Goal: Information Seeking & Learning: Learn about a topic

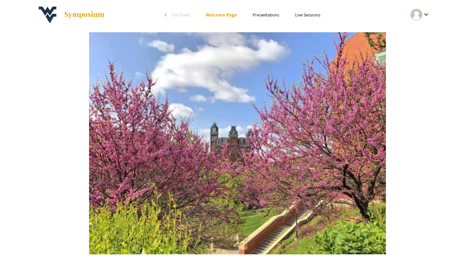
click at [272, 13] on link "Presentations" at bounding box center [265, 15] width 26 height 6
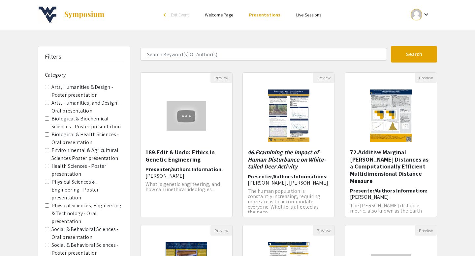
click at [46, 152] on presentation "Environmental & Agricultural Sciences Poster presentation" at bounding box center [47, 150] width 4 height 4
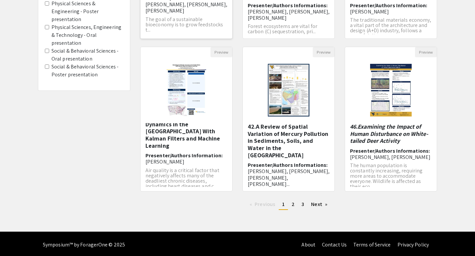
scroll to position [181, 0]
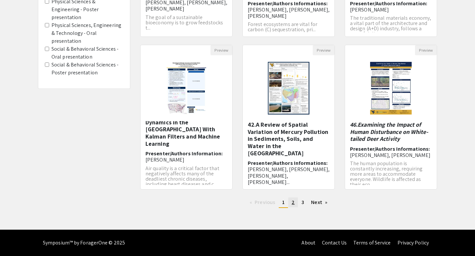
click at [293, 201] on span "2" at bounding box center [292, 202] width 3 height 7
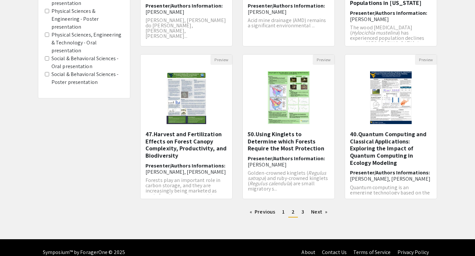
scroll to position [181, 0]
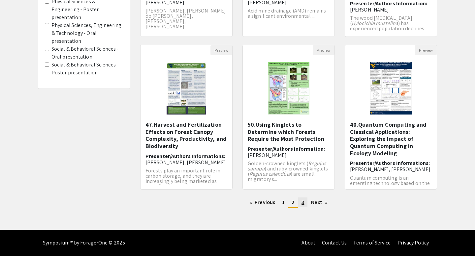
click at [301, 205] on span "3" at bounding box center [302, 202] width 3 height 7
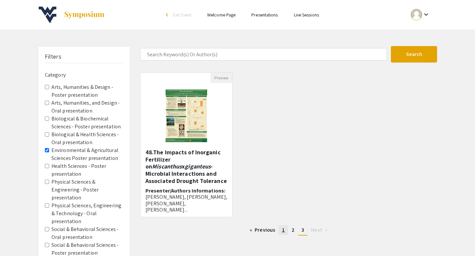
click at [282, 229] on span "1" at bounding box center [283, 230] width 3 height 7
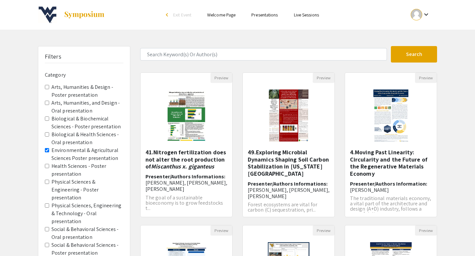
click at [234, 209] on div "Preview 41.Nitrogen fertilization does not alter the root production of Miscant…" at bounding box center [186, 149] width 102 height 153
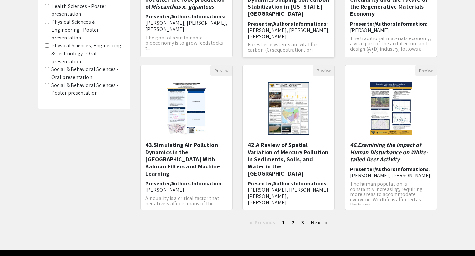
scroll to position [181, 0]
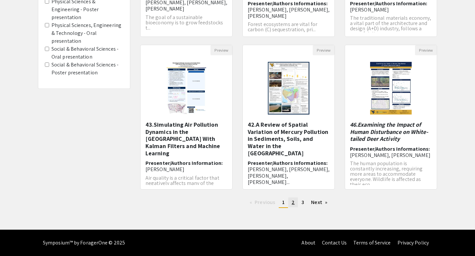
click at [292, 201] on span "2" at bounding box center [292, 202] width 3 height 7
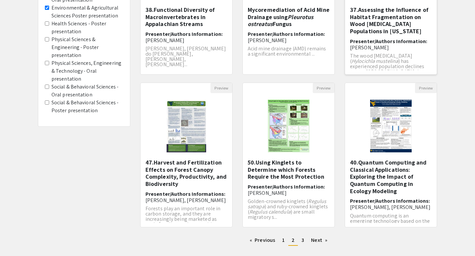
scroll to position [143, 0]
click at [302, 241] on span "3" at bounding box center [302, 240] width 3 height 7
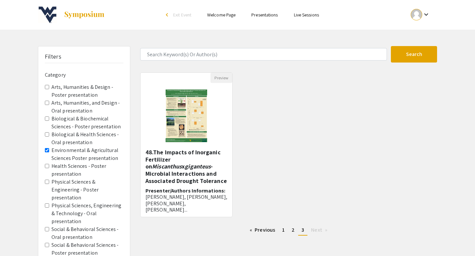
click at [68, 156] on label "Environmental & Agricultural Sciences Poster presentation" at bounding box center [87, 155] width 72 height 16
click at [49, 153] on presentation "Environmental & Agricultural Sciences Poster presentation" at bounding box center [47, 150] width 4 height 4
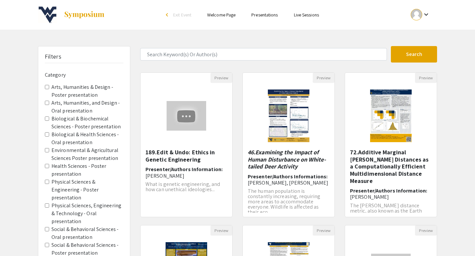
click at [72, 117] on label "Biological & Biochemical Sciences - Poster presentation" at bounding box center [87, 123] width 72 height 16
click at [49, 117] on presentation "Biological & Biochemical Sciences - Poster presentation" at bounding box center [47, 119] width 4 height 4
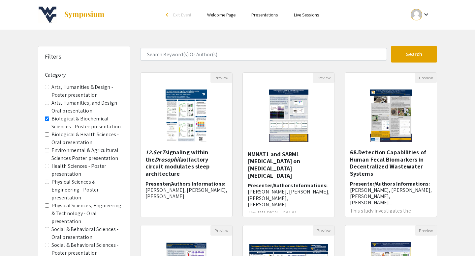
click at [47, 119] on presentation "Biological & Biochemical Sciences - Poster presentation" at bounding box center [47, 119] width 4 height 4
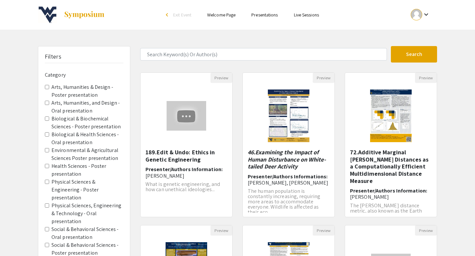
click at [48, 166] on presentation "Health Sciences - Poster presentation" at bounding box center [47, 166] width 4 height 4
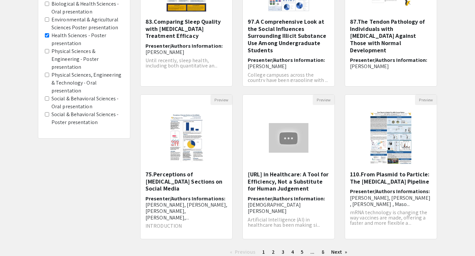
scroll to position [144, 0]
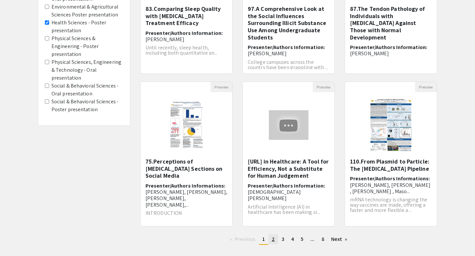
click at [274, 241] on link "page 2" at bounding box center [273, 240] width 10 height 10
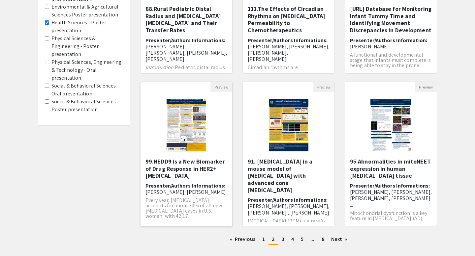
scroll to position [149, 0]
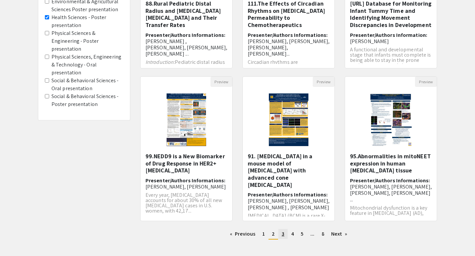
click at [286, 236] on link "page 3" at bounding box center [282, 234] width 9 height 10
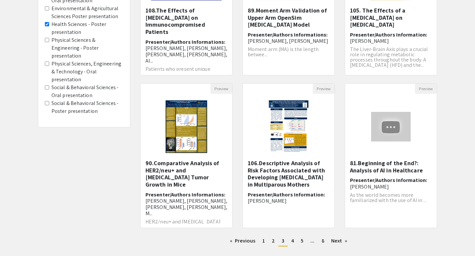
scroll to position [168, 0]
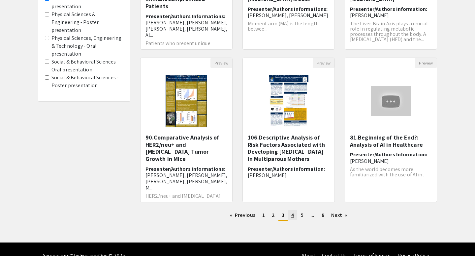
click at [291, 217] on span "4" at bounding box center [292, 215] width 3 height 7
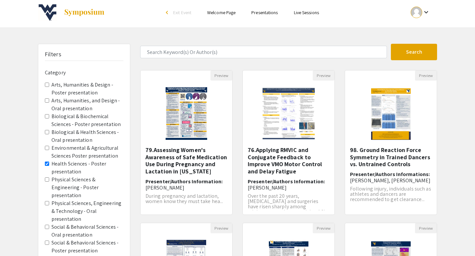
scroll to position [3, 0]
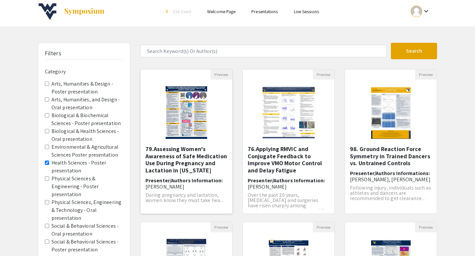
click at [197, 152] on h5 "79.Assessing Women's Awareness of Safe Medication Use During Pregnancy and Lact…" at bounding box center [186, 160] width 82 height 28
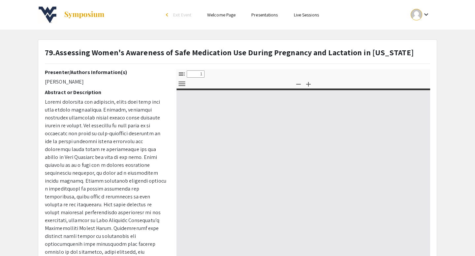
select select "custom"
type input "0"
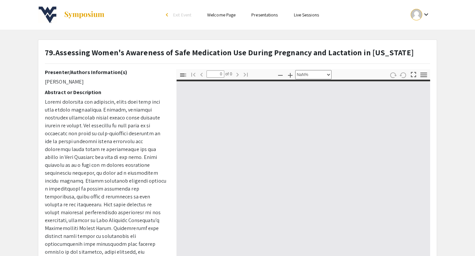
select select "auto"
type input "1"
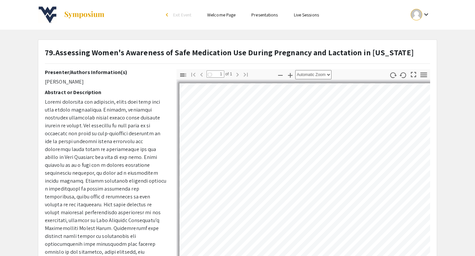
select select "auto"
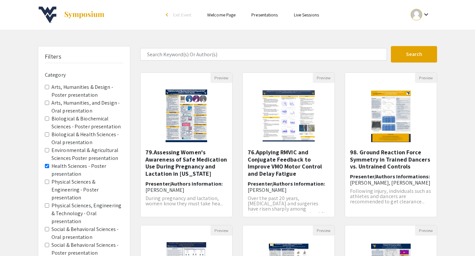
click at [46, 164] on presentation "Health Sciences - Poster presentation" at bounding box center [47, 166] width 4 height 4
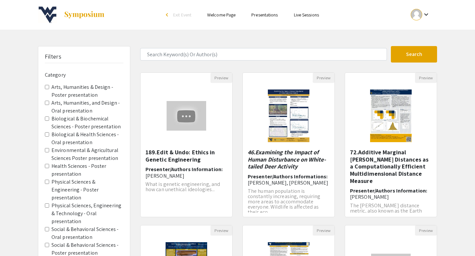
click at [46, 136] on span "Biological & Health Sciences - Oral presentation" at bounding box center [84, 139] width 78 height 16
click at [46, 135] on presentation "Biological & Health Sciences - Oral presentation" at bounding box center [47, 135] width 4 height 4
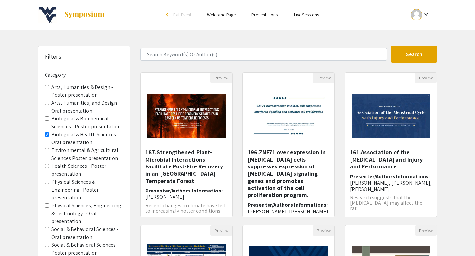
click at [47, 118] on presentation "Biological & Biochemical Sciences - Poster presentation" at bounding box center [47, 119] width 4 height 4
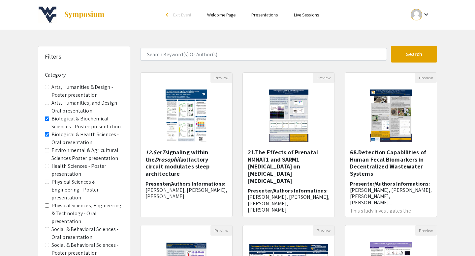
click at [49, 135] on presentation "Biological & Health Sciences - Oral presentation" at bounding box center [47, 135] width 4 height 4
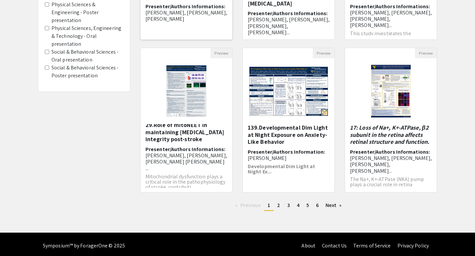
scroll to position [3, 0]
click at [281, 207] on link "page 2" at bounding box center [279, 206] width 10 height 10
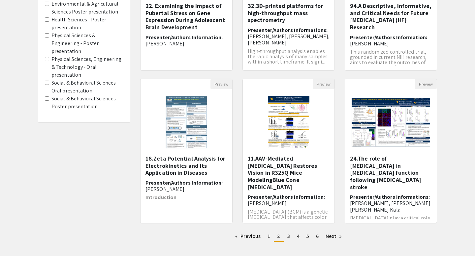
scroll to position [148, 0]
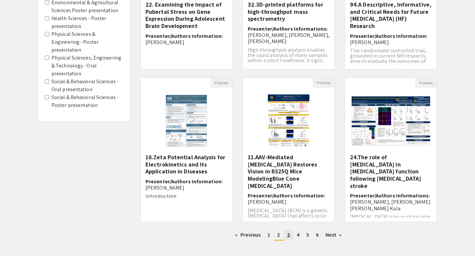
click at [289, 236] on span "3" at bounding box center [288, 235] width 3 height 7
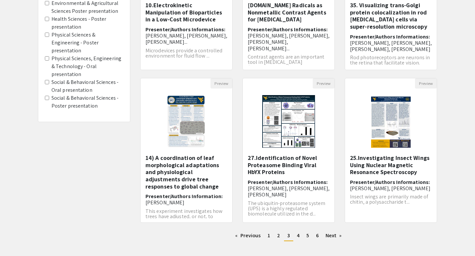
scroll to position [149, 0]
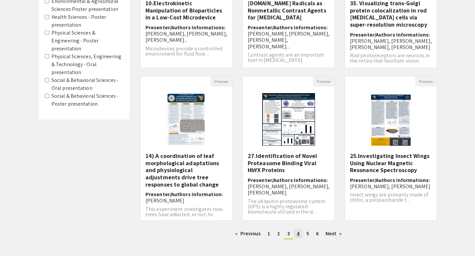
click at [296, 235] on link "page 4" at bounding box center [297, 234] width 9 height 10
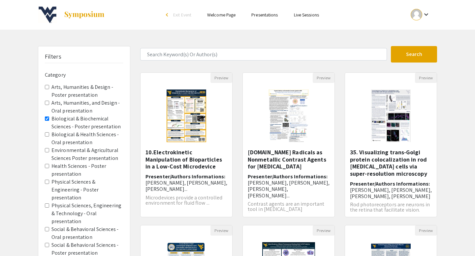
scroll to position [149, 0]
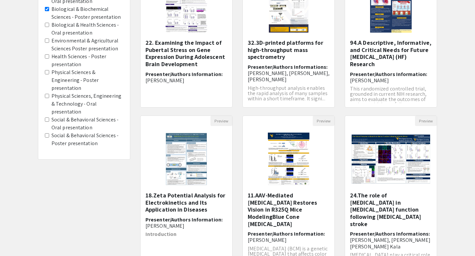
scroll to position [181, 0]
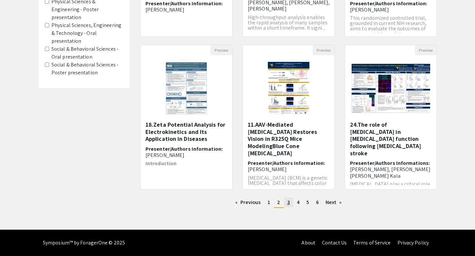
click at [287, 204] on span "3" at bounding box center [288, 202] width 3 height 7
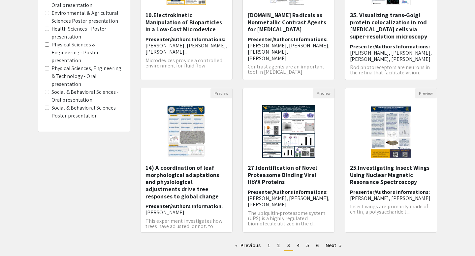
scroll to position [141, 0]
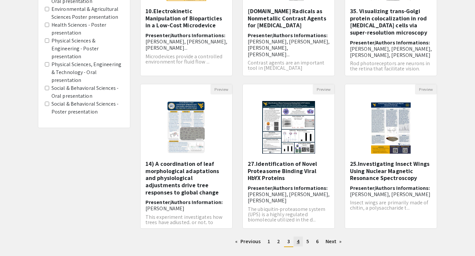
click at [298, 243] on span "4" at bounding box center [298, 241] width 3 height 7
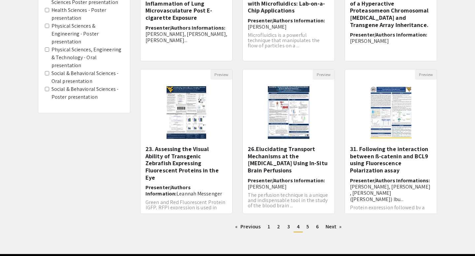
scroll to position [157, 0]
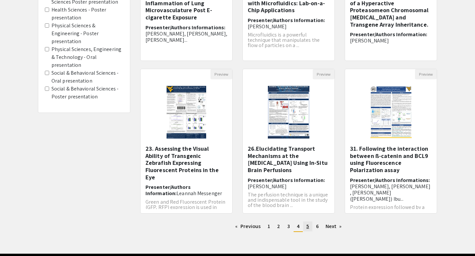
click at [305, 227] on link "page 5" at bounding box center [307, 227] width 9 height 10
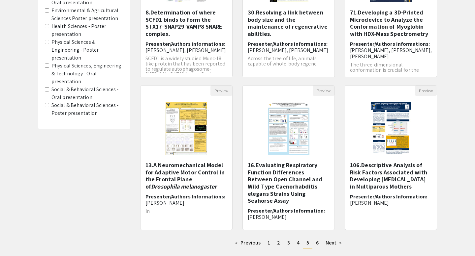
scroll to position [141, 0]
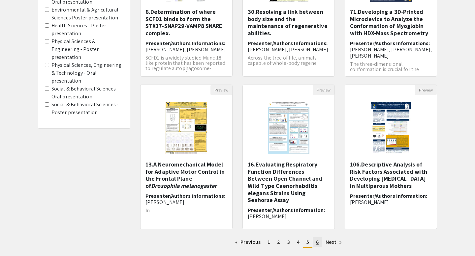
click at [317, 241] on span "6" at bounding box center [317, 242] width 3 height 7
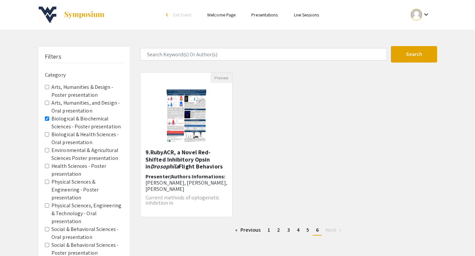
click at [46, 119] on presentation "Biological & Biochemical Sciences - Poster presentation" at bounding box center [47, 119] width 4 height 4
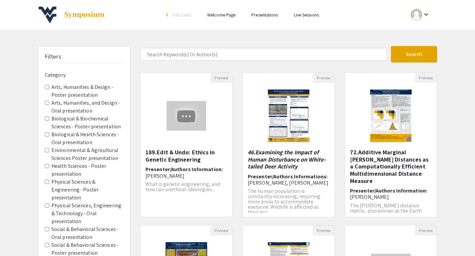
click at [47, 151] on presentation "Environmental & Agricultural Sciences Poster presentation" at bounding box center [47, 150] width 4 height 4
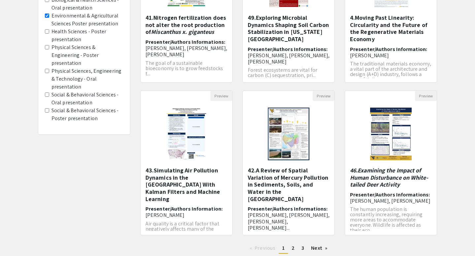
scroll to position [135, 0]
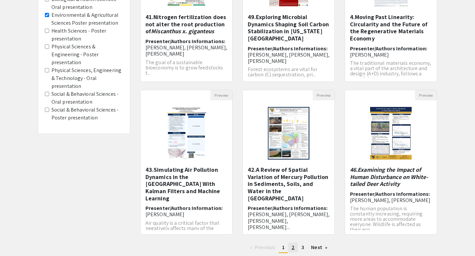
click at [296, 245] on link "page 2" at bounding box center [293, 248] width 10 height 10
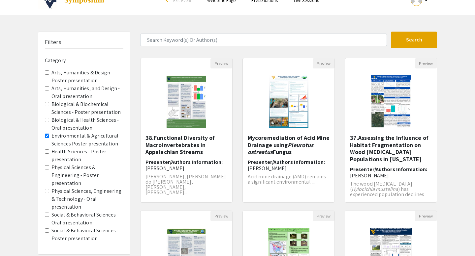
scroll to position [16, 0]
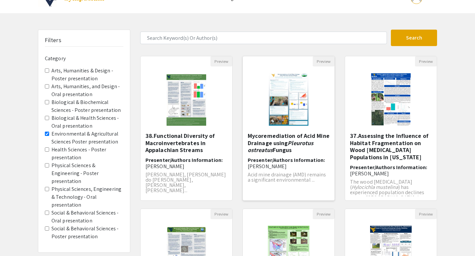
click at [283, 116] on img "Open Presentation <p><strong>Mycoremediation of Acid Mine Drainage using <em>Pl…" at bounding box center [288, 100] width 53 height 66
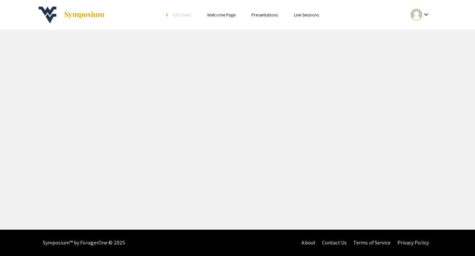
select select "custom"
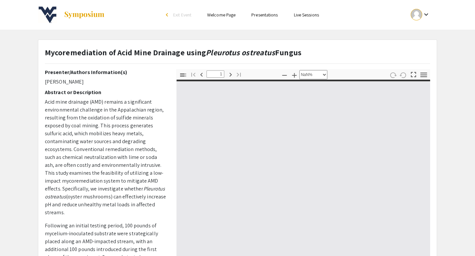
type input "0"
select select "custom"
type input "1"
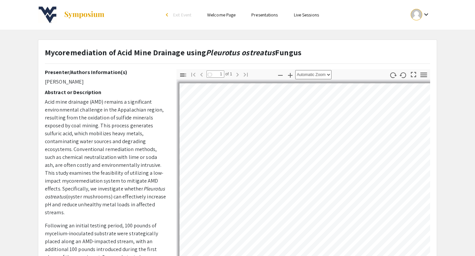
select select "auto"
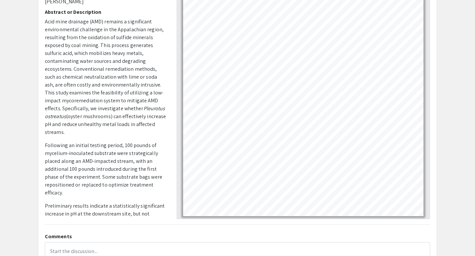
scroll to position [103, 0]
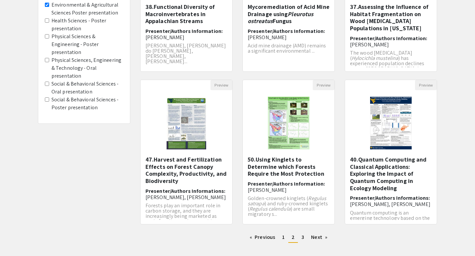
scroll to position [181, 0]
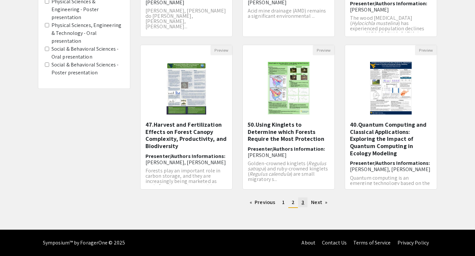
click at [299, 201] on link "page 3" at bounding box center [302, 203] width 9 height 10
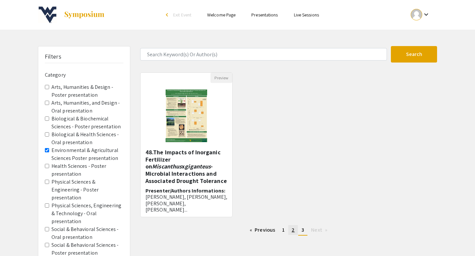
click at [295, 228] on link "page 2" at bounding box center [293, 230] width 10 height 10
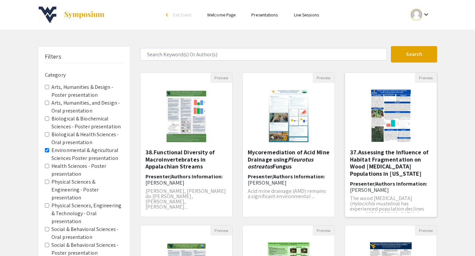
click at [384, 168] on h5 "37.Assessing the Influence of Habitat Fragmentation on Wood [MEDICAL_DATA] Popu…" at bounding box center [391, 163] width 82 height 28
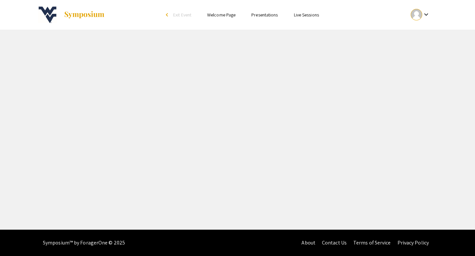
select select "custom"
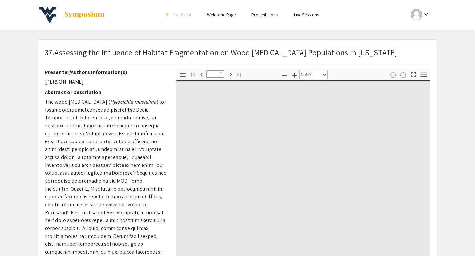
type input "0"
select select "auto"
type input "1"
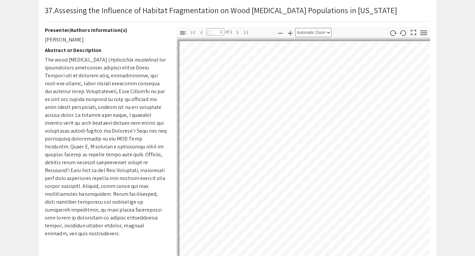
select select "auto"
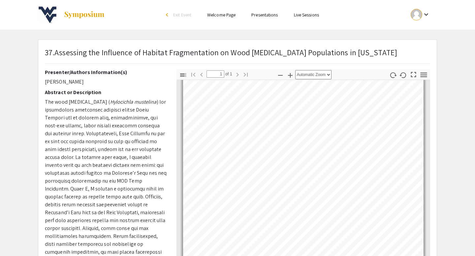
drag, startPoint x: 78, startPoint y: 82, endPoint x: 45, endPoint y: 80, distance: 32.7
click at [45, 80] on p "[PERSON_NAME]" at bounding box center [106, 82] width 122 height 8
copy p "[PERSON_NAME]"
click at [260, 13] on link "Presentations" at bounding box center [264, 15] width 26 height 6
